Goal: Information Seeking & Learning: Learn about a topic

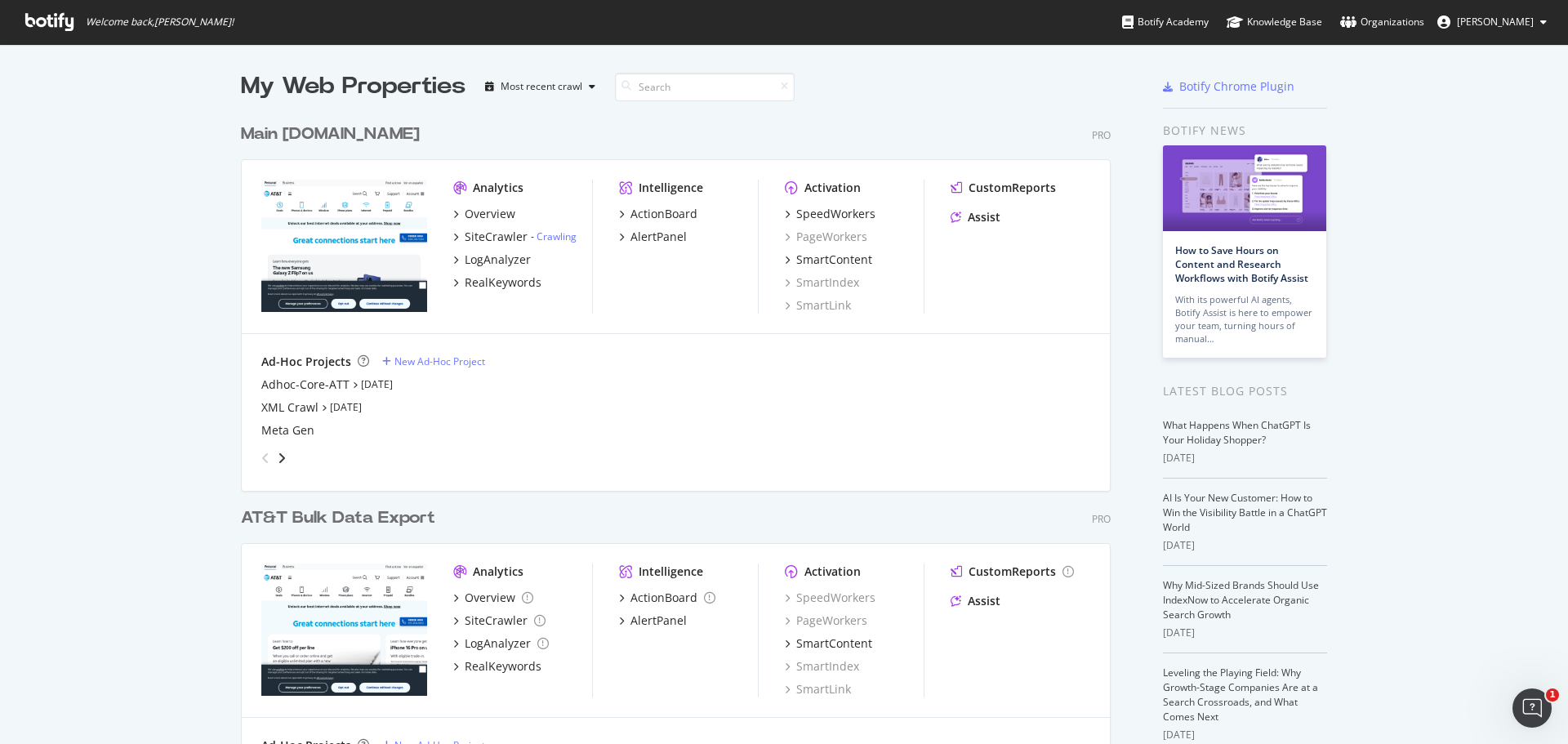
click at [177, 312] on div "My Web Properties Most recent crawl Main [DOMAIN_NAME] Pro Analytics Overview S…" at bounding box center [784, 436] width 1568 height 784
click at [184, 327] on div "My Web Properties Most recent crawl Main [DOMAIN_NAME] Pro Analytics Overview S…" at bounding box center [784, 436] width 1568 height 784
click at [150, 469] on div "My Web Properties Most recent crawl Main [DOMAIN_NAME] Pro Analytics Overview S…" at bounding box center [784, 436] width 1568 height 784
click at [499, 283] on div "RealKeywords" at bounding box center [503, 283] width 77 height 16
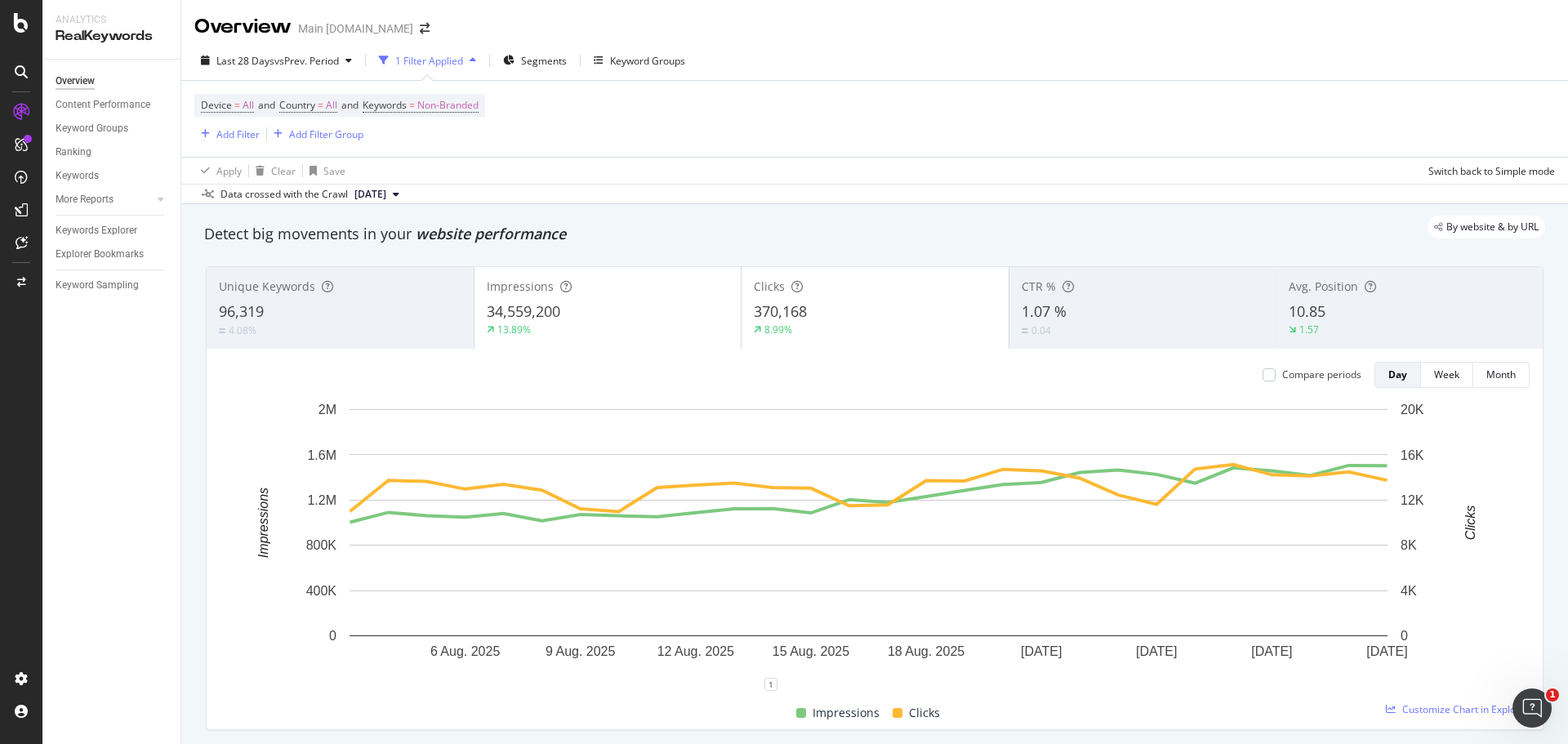
click at [1252, 98] on div "Device = All and Country = All and Keywords = Non-Branded Add Filter Add Filter…" at bounding box center [875, 119] width 1361 height 76
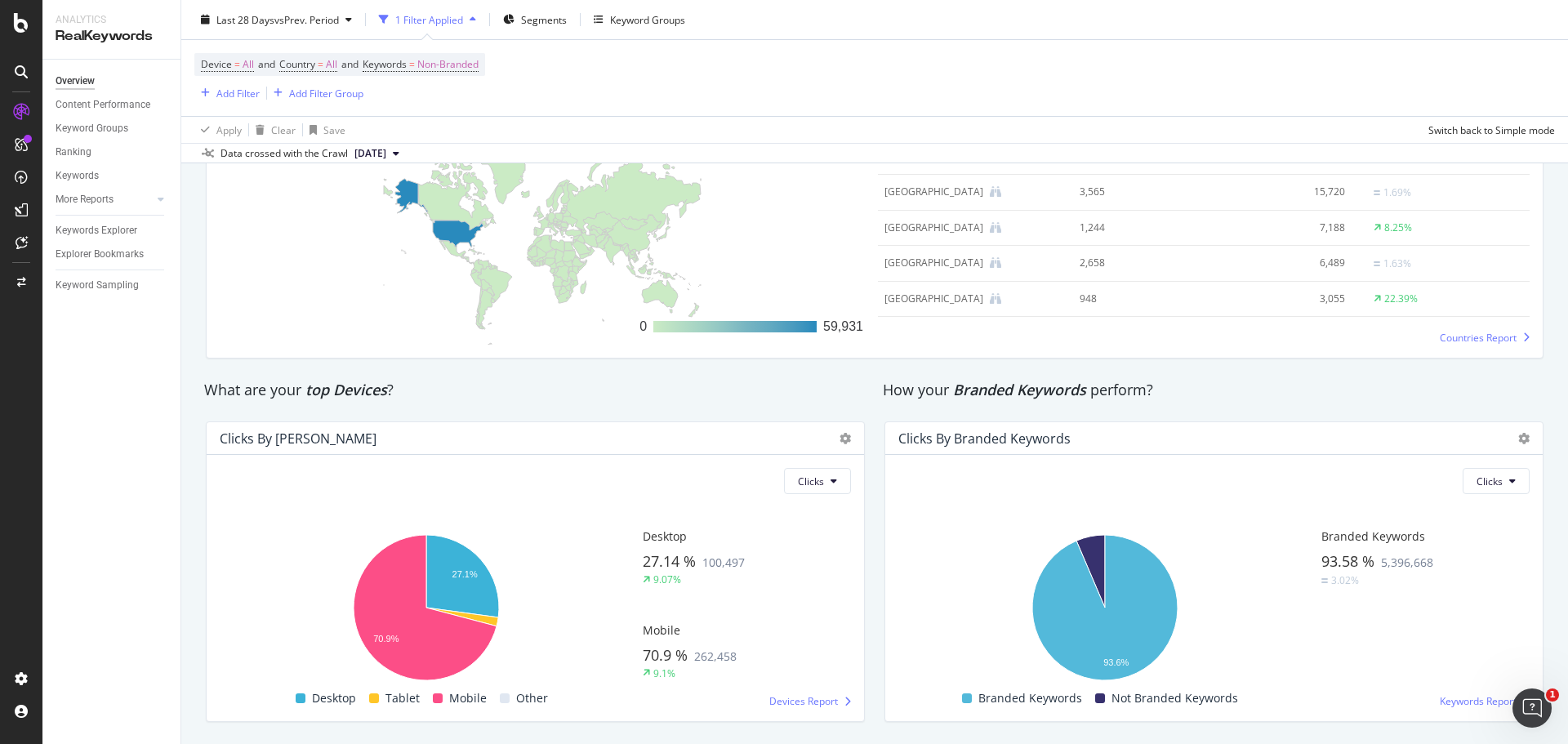
scroll to position [2566, 0]
